Goal: Task Accomplishment & Management: Manage account settings

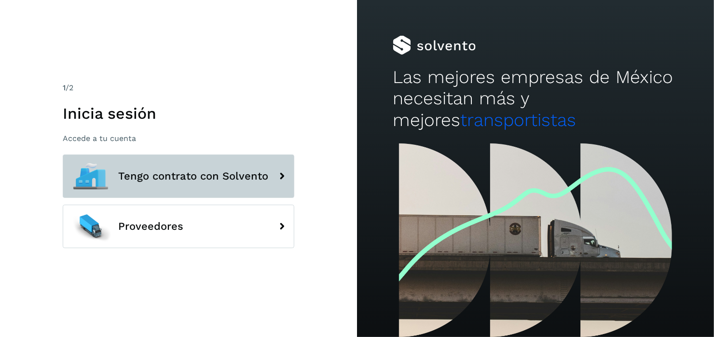
click at [153, 171] on span "Tengo contrato con Solvento" at bounding box center [193, 176] width 150 height 12
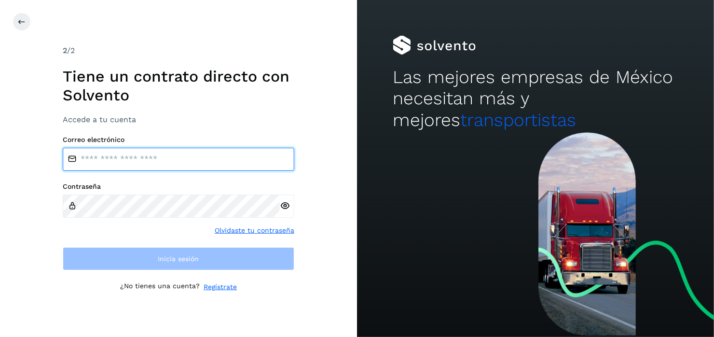
click at [104, 158] on input "email" at bounding box center [179, 159] width 232 height 23
type input "**********"
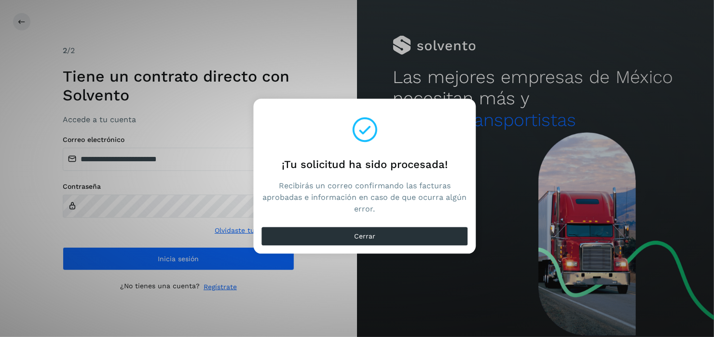
click at [150, 260] on div "¡Tu solicitud ha sido procesada! Recibirás un correo confirmando las facturas a…" at bounding box center [357, 168] width 714 height 337
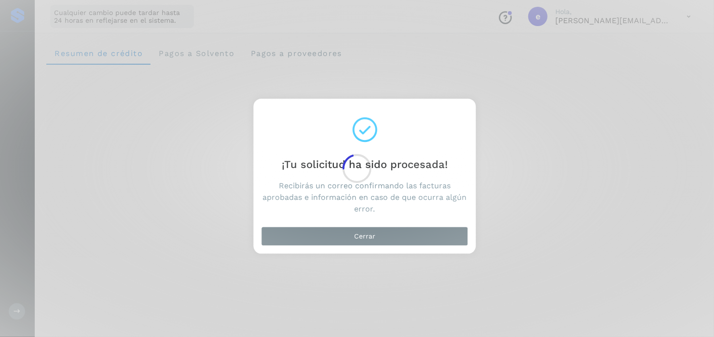
click at [339, 235] on div at bounding box center [357, 168] width 714 height 337
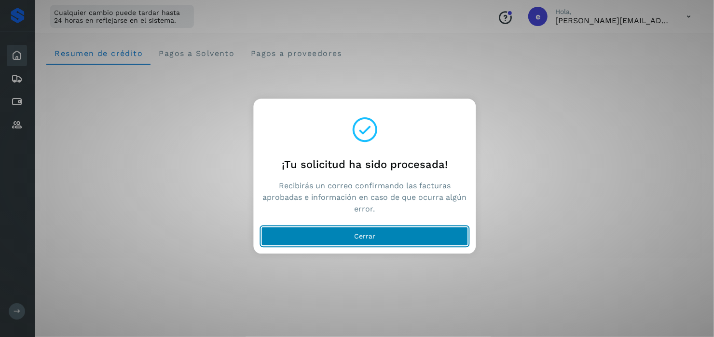
click at [370, 233] on span "Cerrar" at bounding box center [364, 236] width 21 height 7
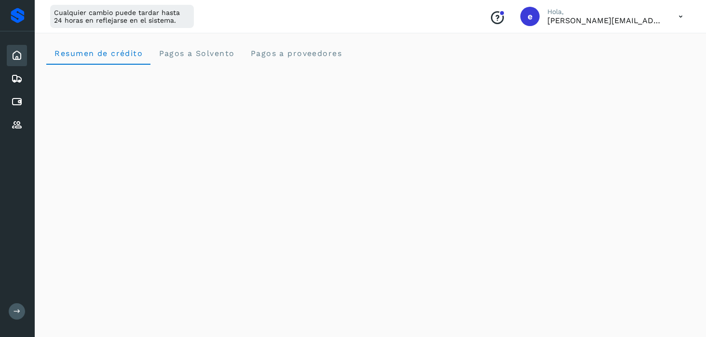
click at [679, 17] on icon at bounding box center [681, 17] width 20 height 20
click at [628, 59] on div "Cerrar sesión" at bounding box center [633, 62] width 115 height 18
